Goal: Task Accomplishment & Management: Use online tool/utility

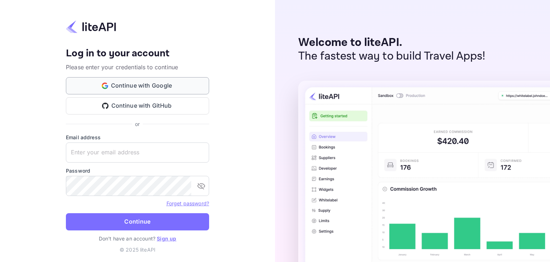
click at [153, 83] on button "Continue with Google" at bounding box center [137, 85] width 143 height 17
click at [112, 85] on button "Continue with Google" at bounding box center [137, 85] width 143 height 17
click at [168, 240] on link "Sign up" at bounding box center [166, 238] width 19 height 6
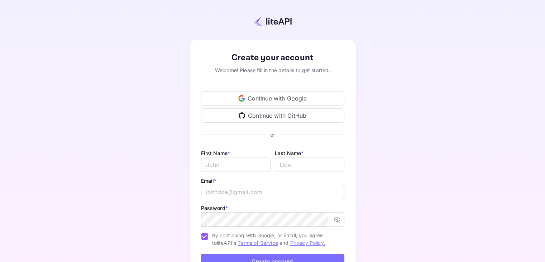
click at [248, 92] on div "Continue with Google" at bounding box center [272, 98] width 143 height 14
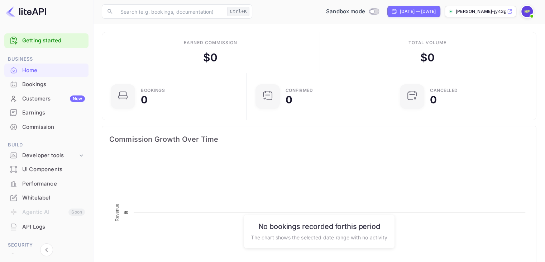
scroll to position [111, 135]
click at [50, 39] on link "Getting started" at bounding box center [53, 41] width 63 height 8
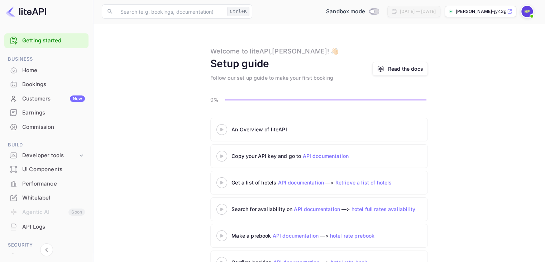
click at [223, 130] on icon at bounding box center [221, 130] width 25 height 4
